Goal: Task Accomplishment & Management: Complete application form

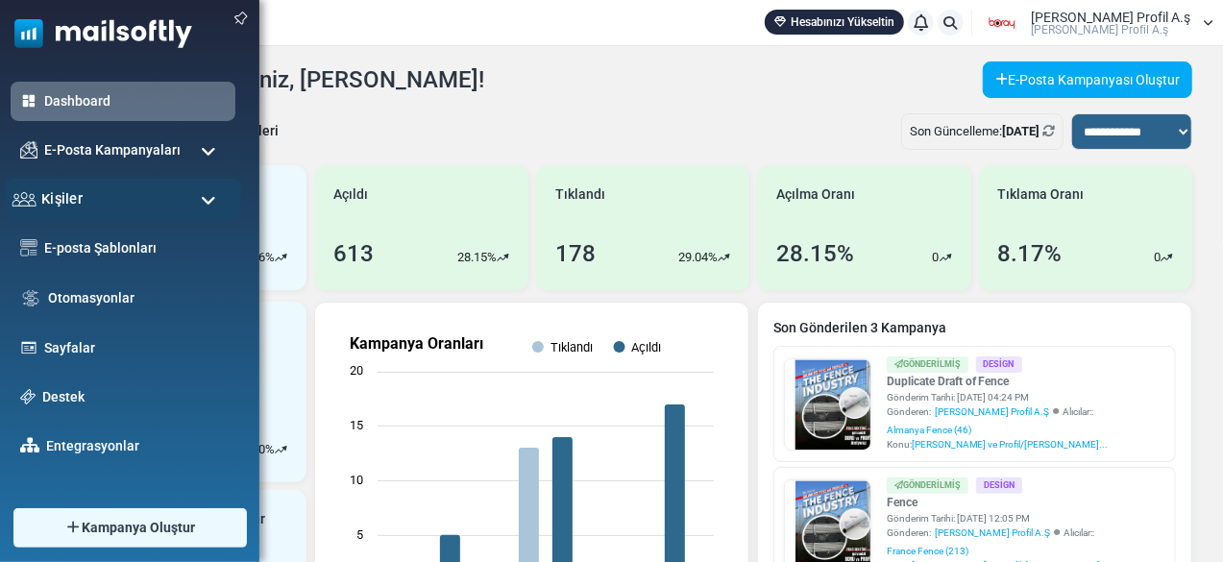
click at [77, 187] on div "Kişiler" at bounding box center [123, 199] width 236 height 41
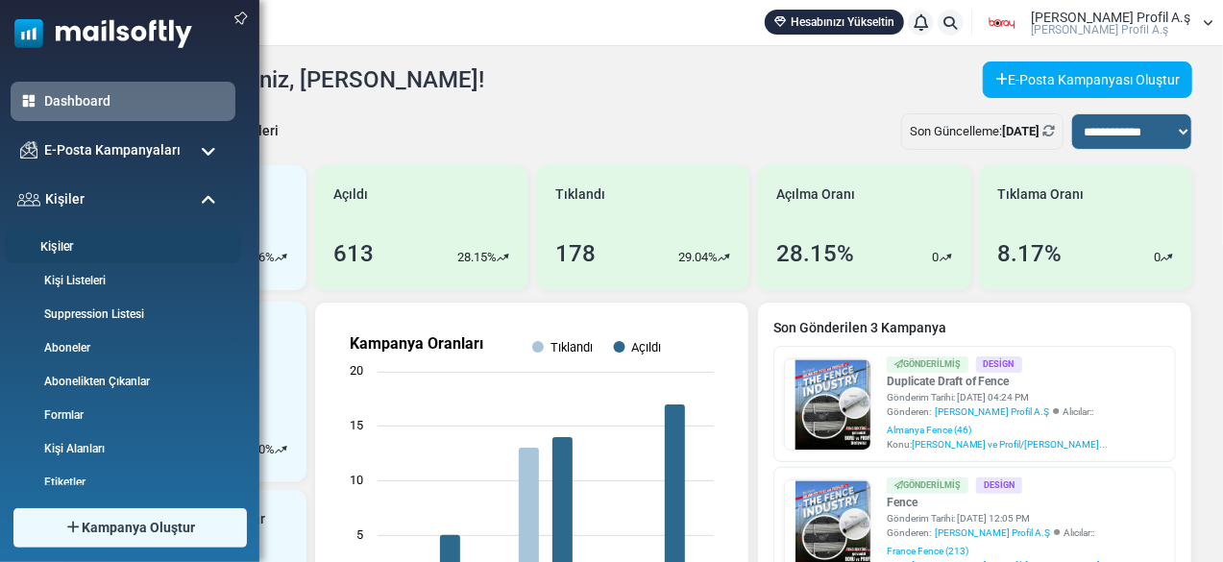
click at [85, 239] on link "Kişiler" at bounding box center [120, 247] width 231 height 18
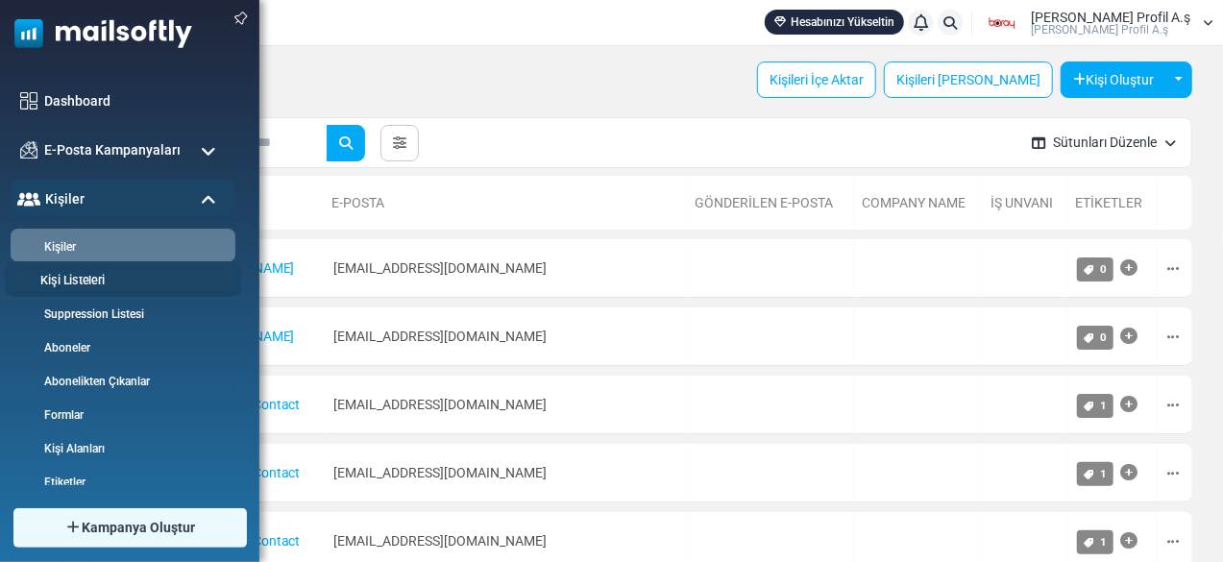
click at [141, 280] on link "Kişi Listeleri" at bounding box center [120, 281] width 231 height 18
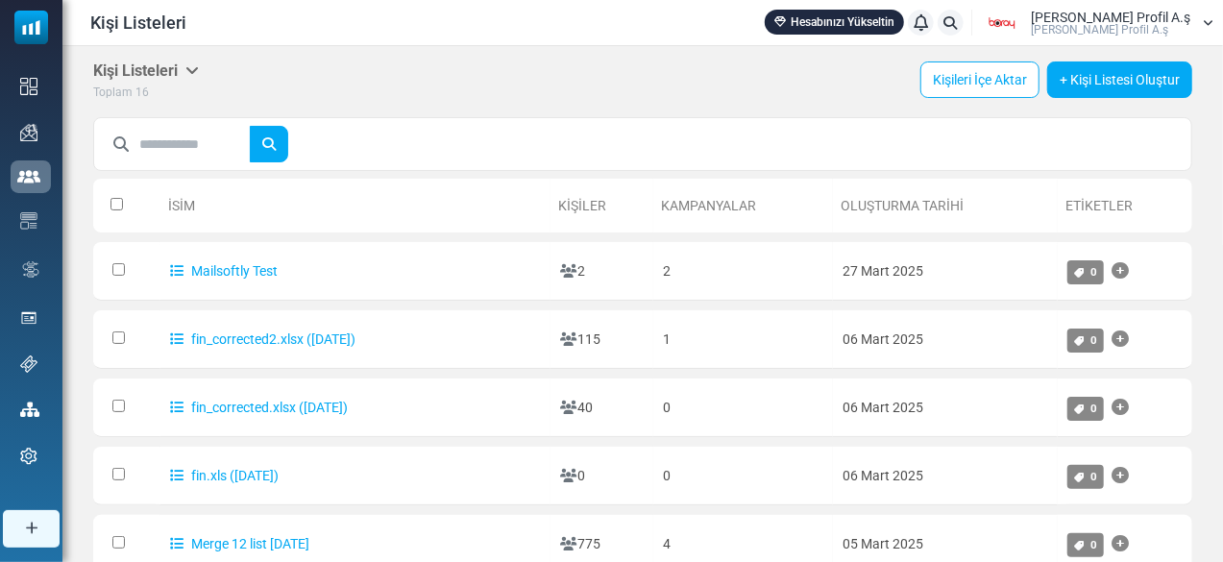
click at [1111, 80] on link "+ Kişi Listesi Oluştur" at bounding box center [1119, 79] width 145 height 37
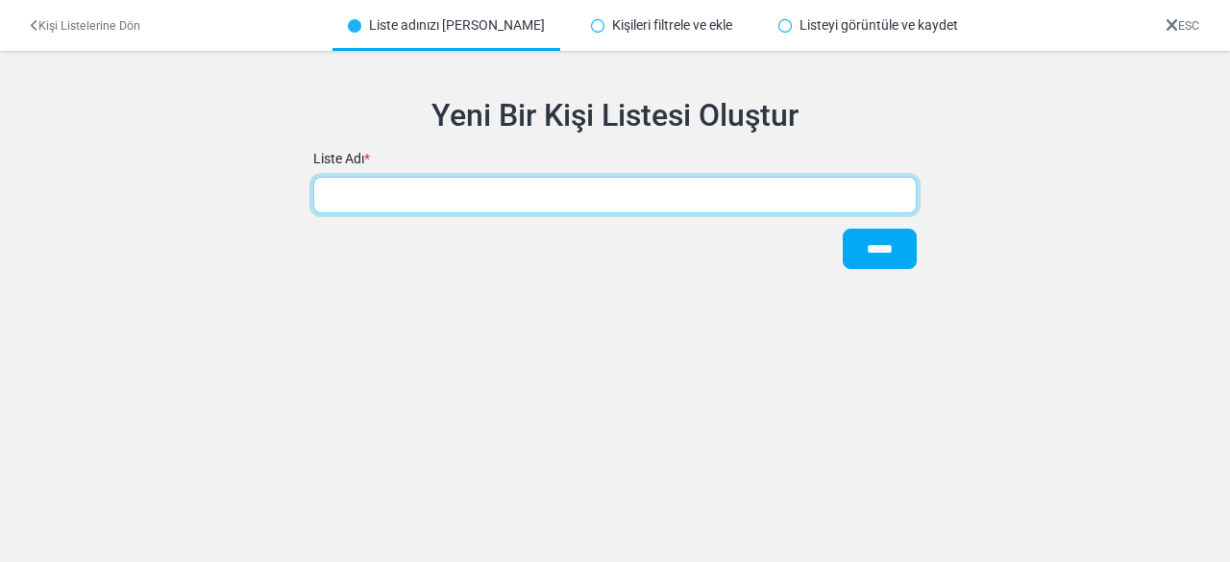
click at [490, 187] on input "text" at bounding box center [614, 195] width 603 height 37
type input "*"
type input "*********"
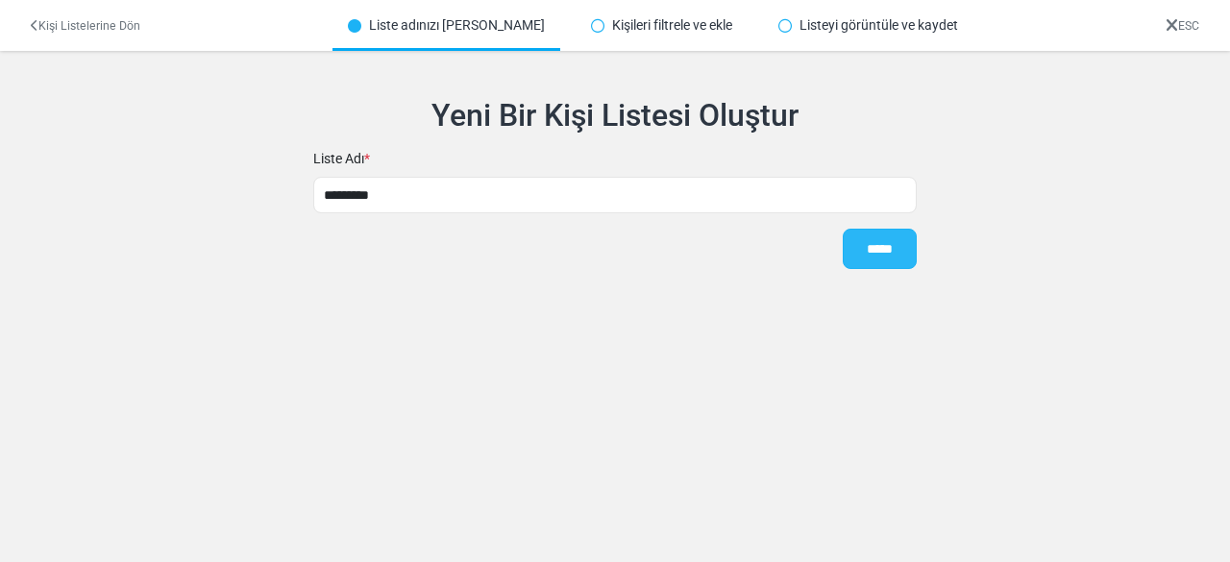
click at [876, 258] on input "*****" at bounding box center [879, 249] width 74 height 40
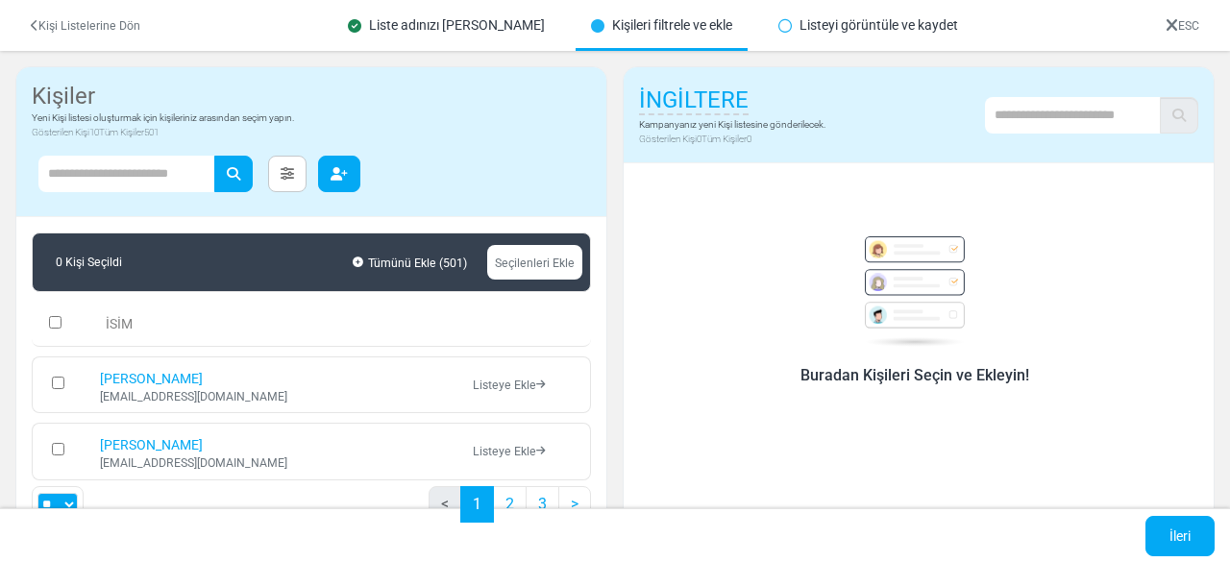
click at [348, 173] on icon "button" at bounding box center [338, 173] width 17 height 13
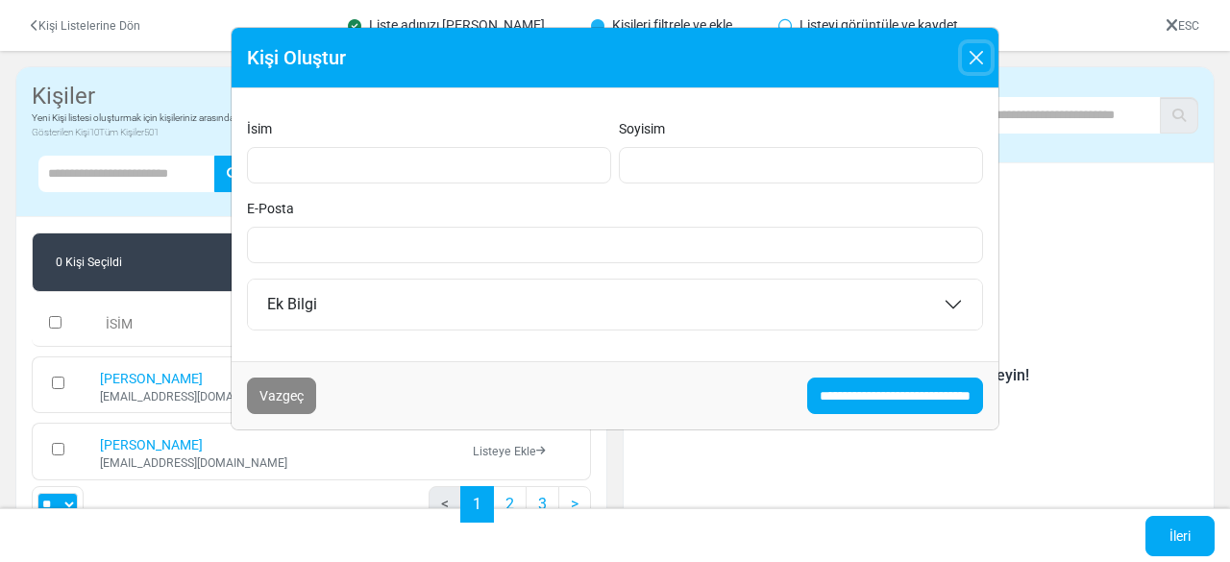
click at [973, 47] on button "Close" at bounding box center [976, 57] width 29 height 29
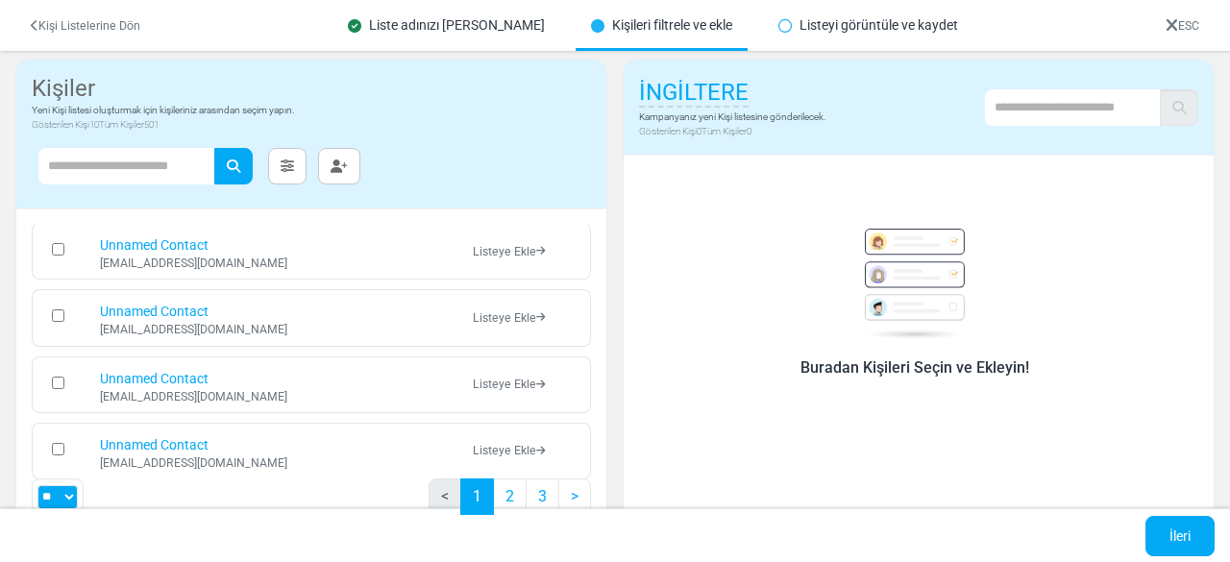
scroll to position [255, 0]
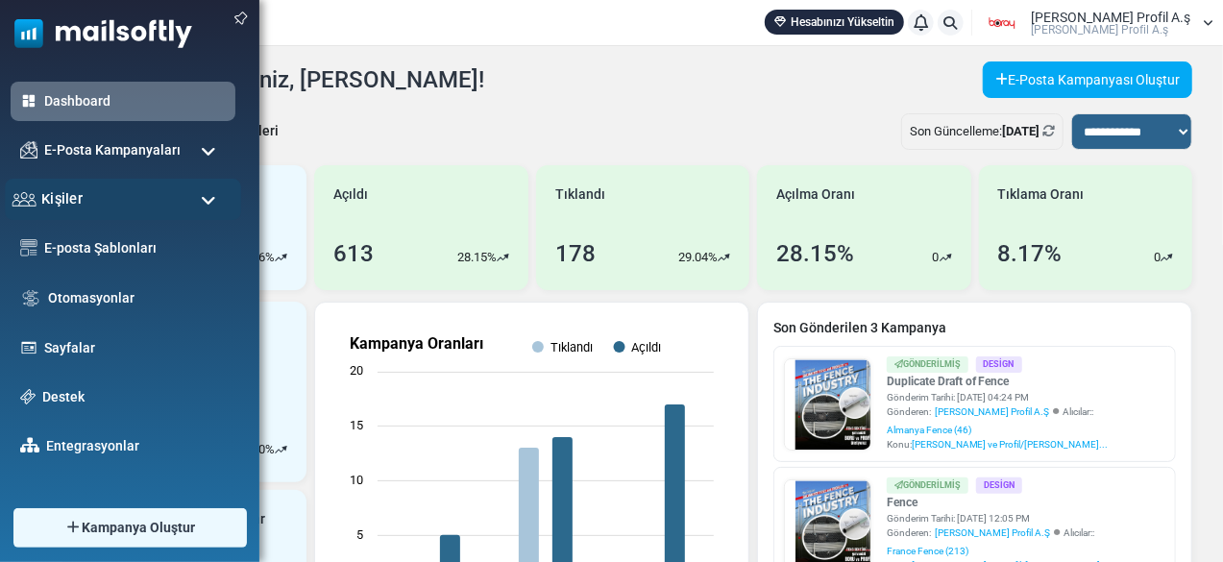
click at [172, 190] on div "Kişiler" at bounding box center [123, 199] width 236 height 41
click at [118, 253] on link "E-posta Şablonları" at bounding box center [135, 247] width 190 height 21
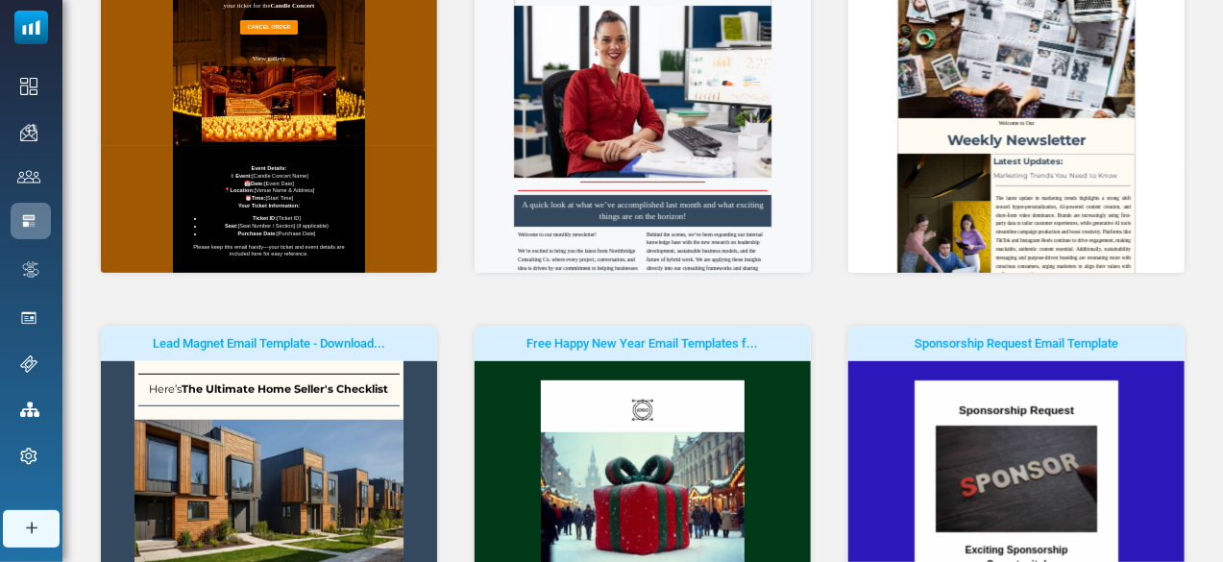
scroll to position [296, 0]
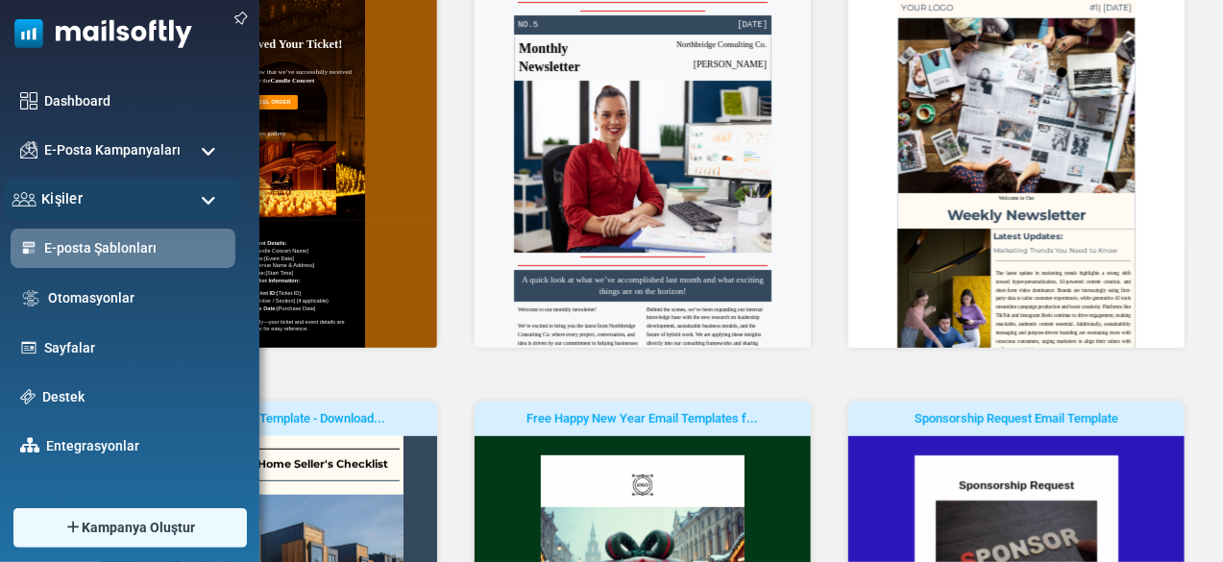
click at [77, 199] on span "Kişiler" at bounding box center [61, 198] width 41 height 21
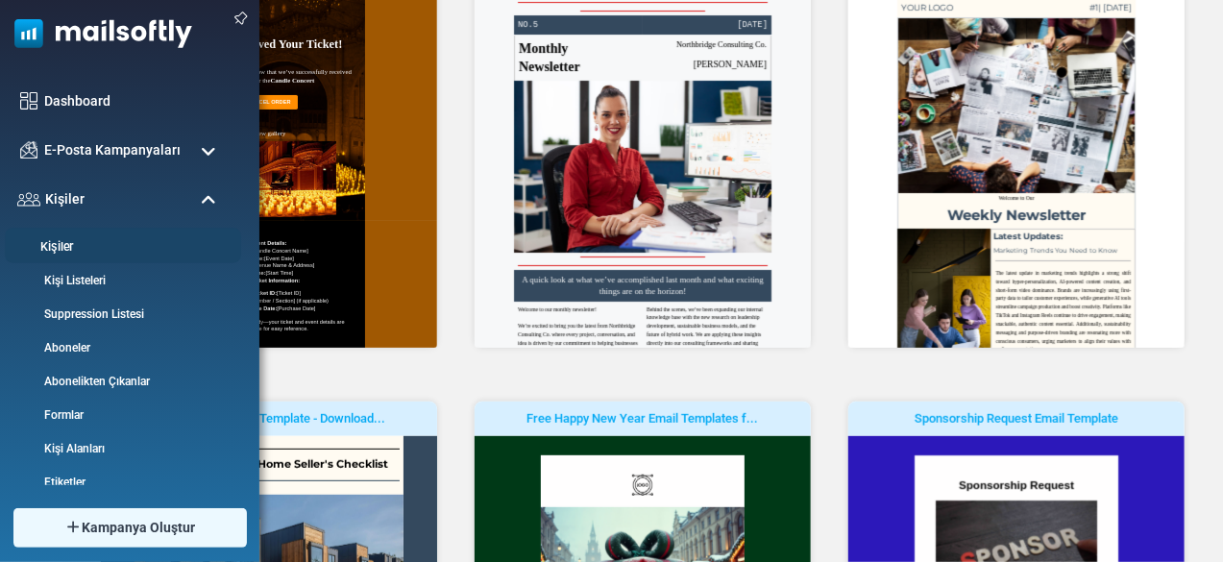
click at [102, 251] on link "Kişiler" at bounding box center [120, 247] width 231 height 18
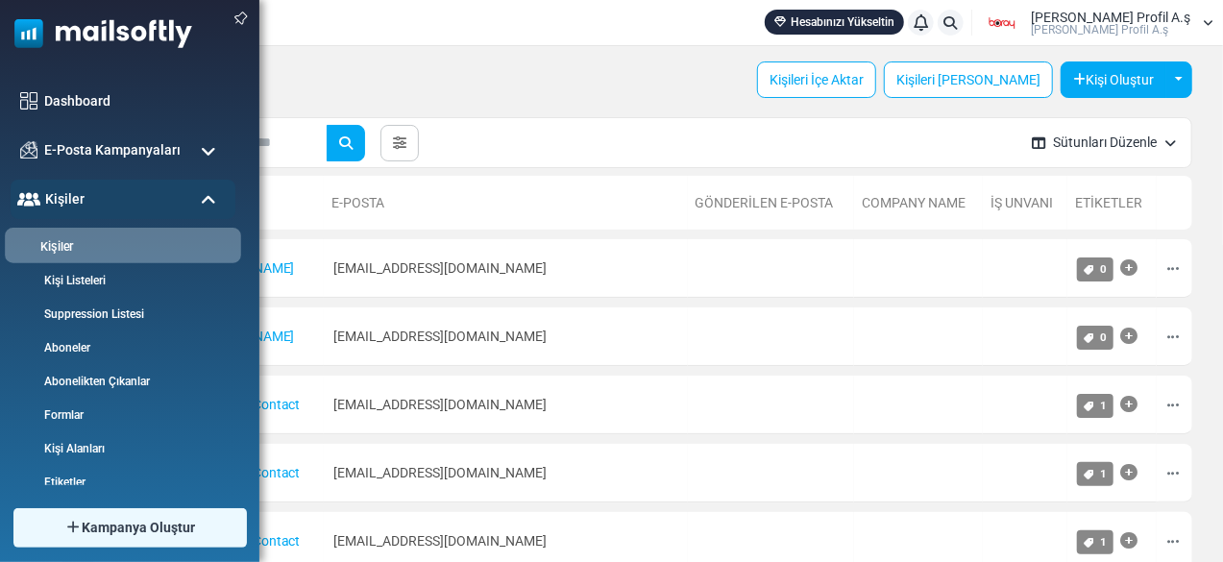
click at [90, 245] on link "Kişiler" at bounding box center [120, 247] width 231 height 18
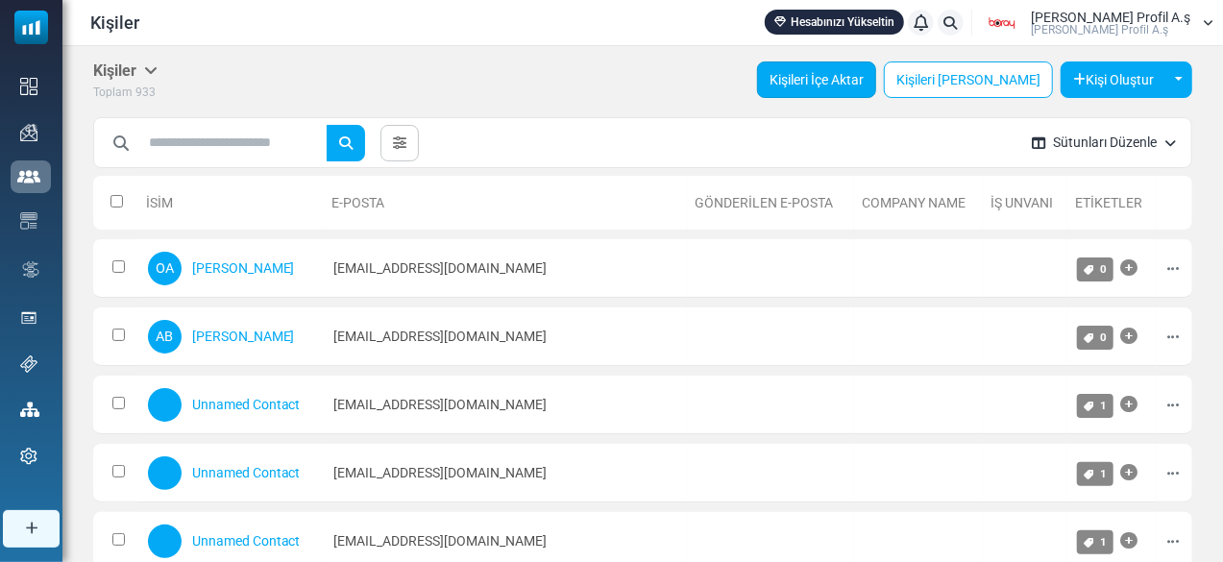
click at [861, 80] on link "Kişileri İçe Aktar" at bounding box center [816, 79] width 119 height 37
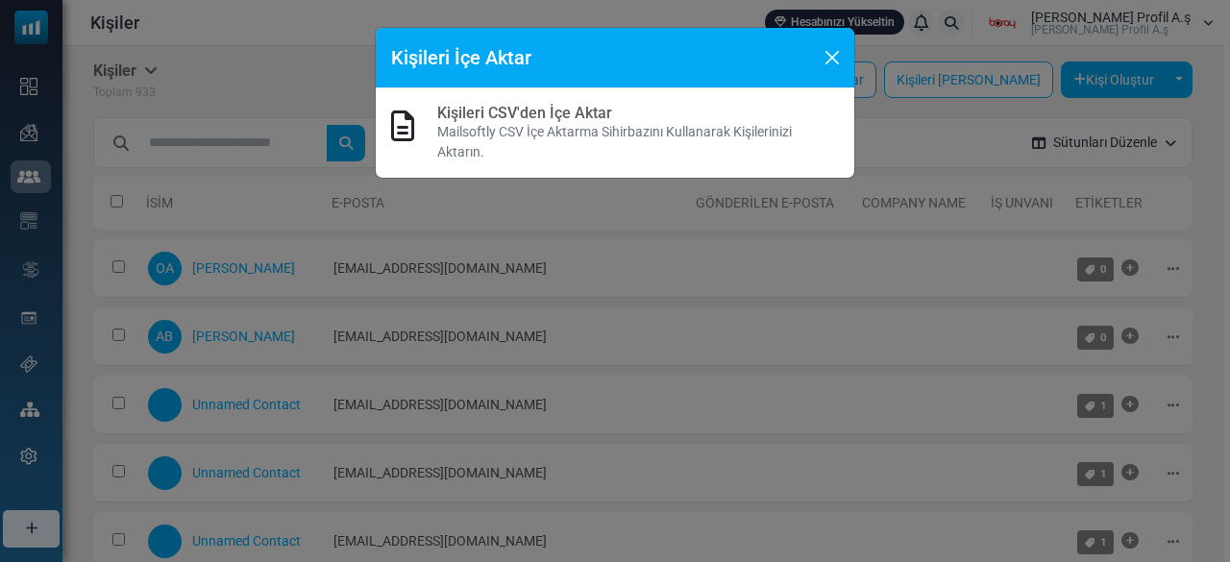
click at [585, 115] on link "Kişileri CSV'den İçe Aktar" at bounding box center [524, 113] width 175 height 18
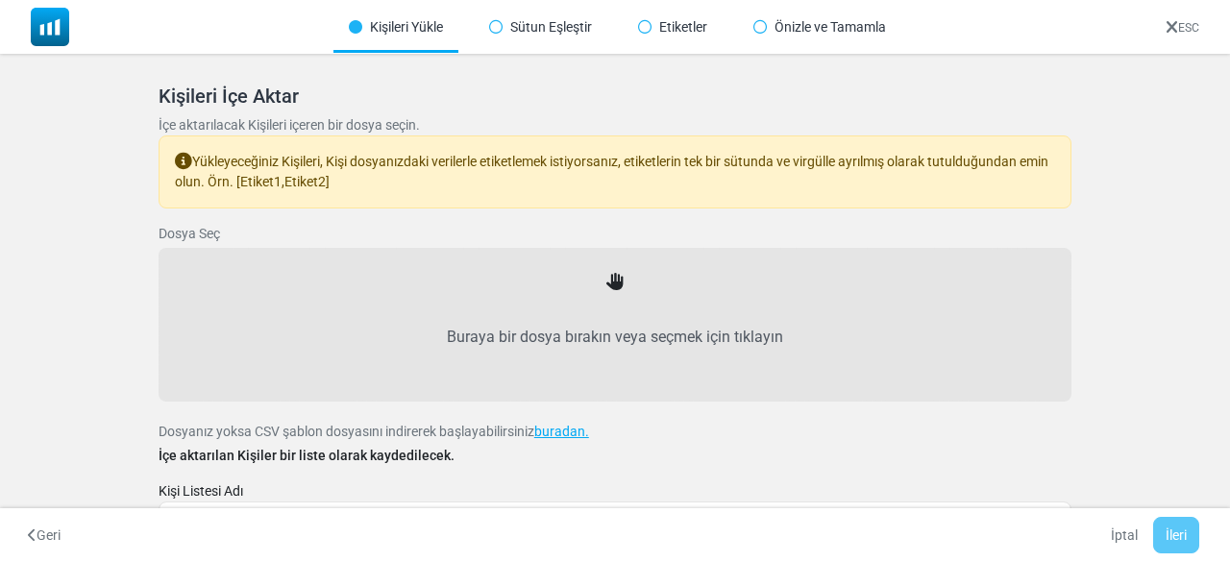
scroll to position [72, 0]
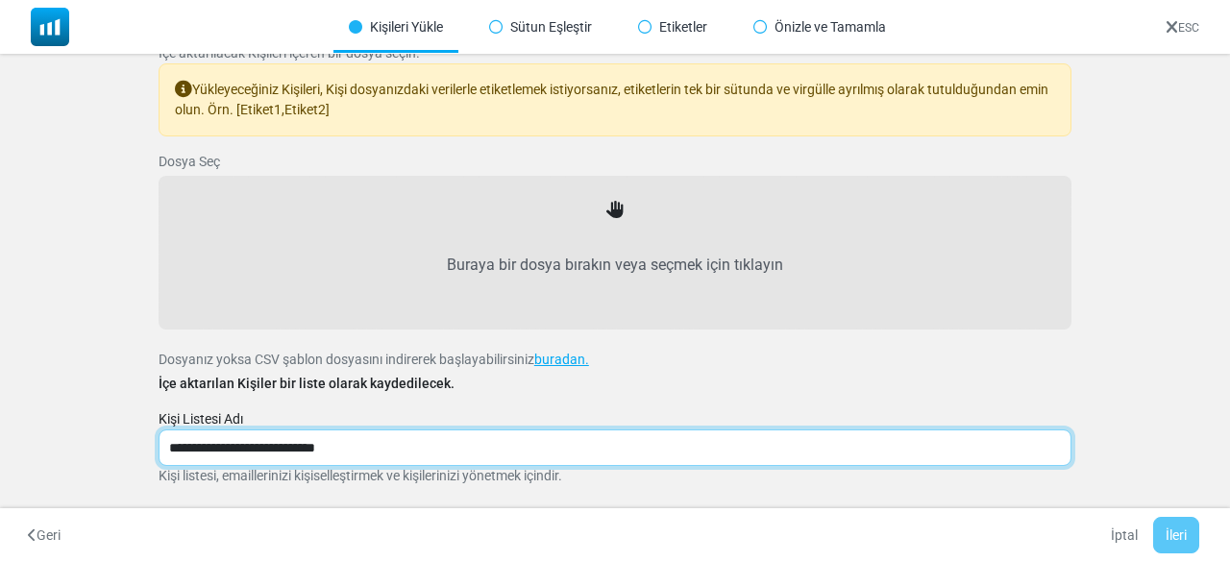
click at [602, 454] on input "**********" at bounding box center [614, 447] width 913 height 37
